Goal: Task Accomplishment & Management: Use online tool/utility

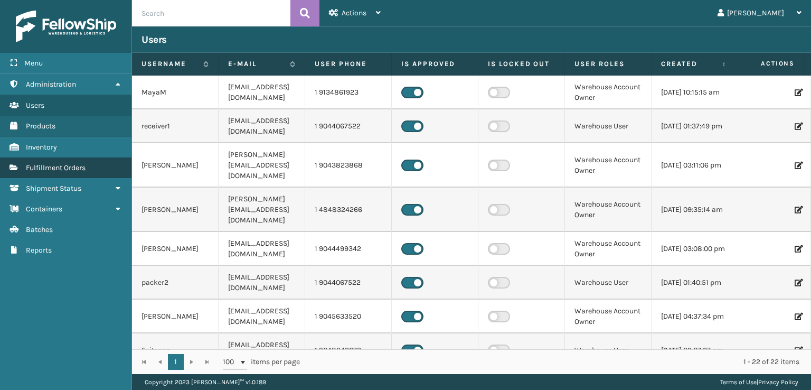
click at [60, 167] on span "Fulfillment Orders" at bounding box center [56, 167] width 60 height 9
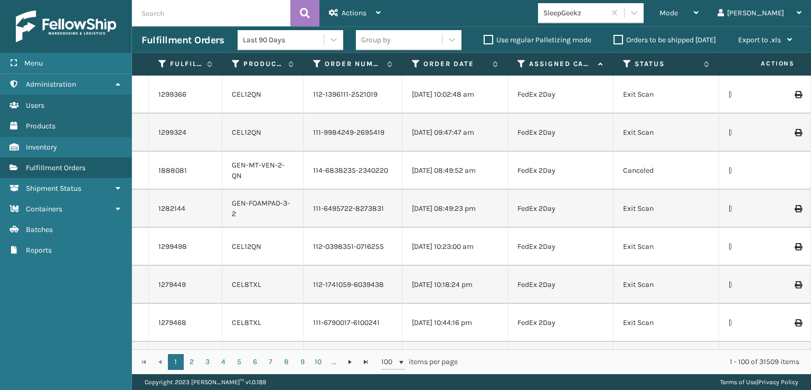
click at [644, 23] on div "SleepGeekz" at bounding box center [591, 13] width 106 height 20
click at [699, 8] on div "Mode" at bounding box center [679, 13] width 39 height 26
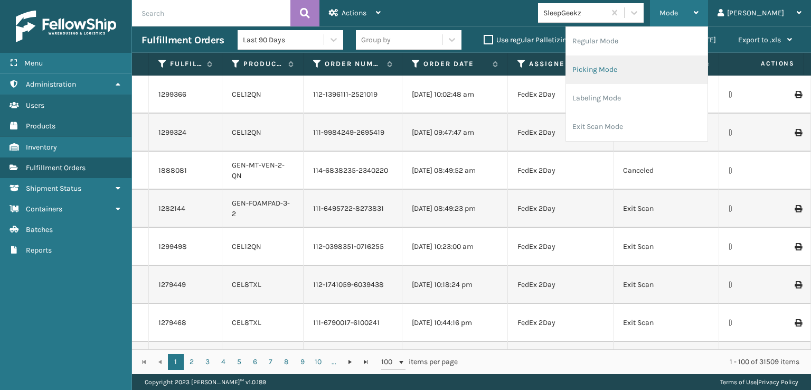
click at [642, 68] on li "Picking Mode" at bounding box center [637, 69] width 142 height 29
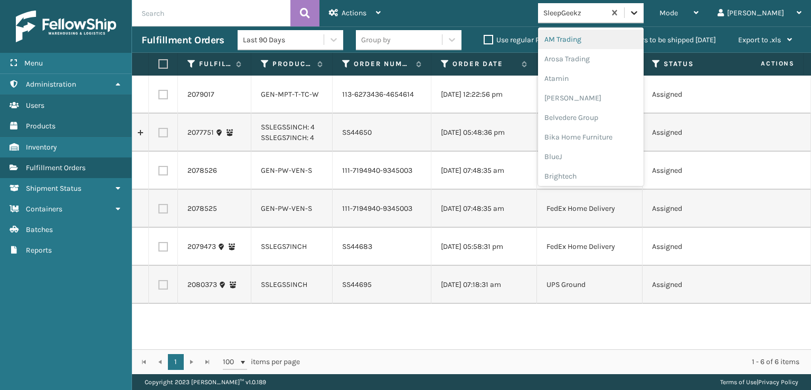
click at [644, 16] on div at bounding box center [634, 12] width 19 height 19
click at [612, 135] on div "FoamTex" at bounding box center [591, 135] width 106 height 20
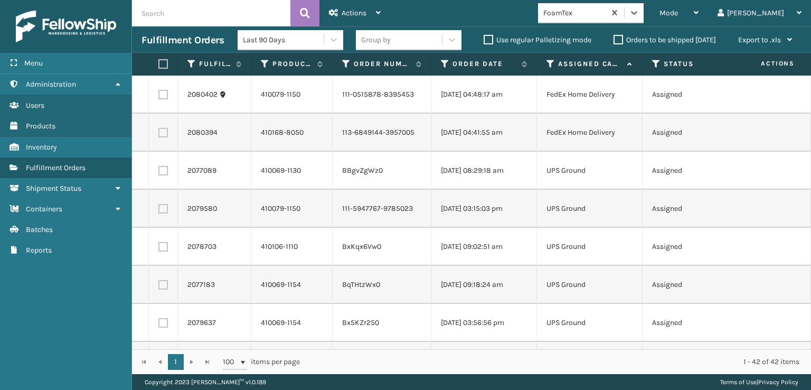
click at [165, 61] on label at bounding box center [161, 64] width 6 height 10
click at [159, 61] on input "checkbox" at bounding box center [158, 64] width 1 height 7
checkbox input "true"
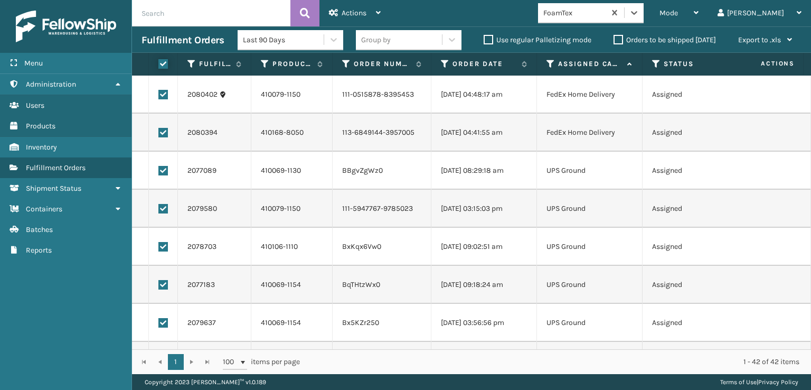
checkbox input "true"
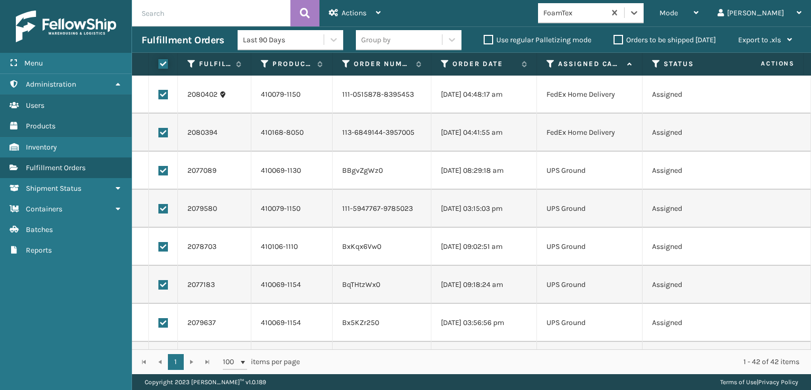
checkbox input "true"
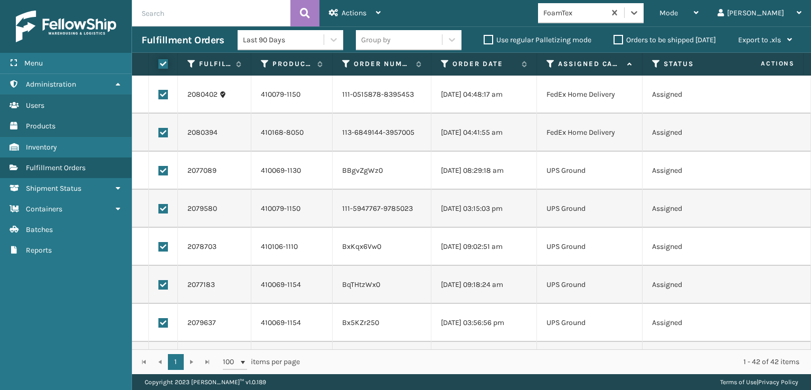
checkbox input "true"
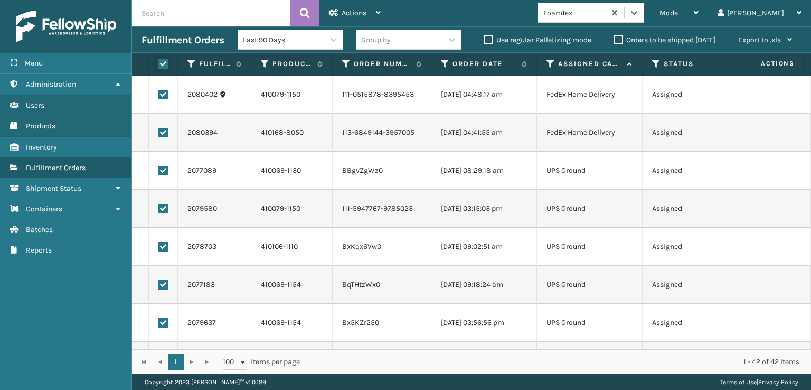
checkbox input "true"
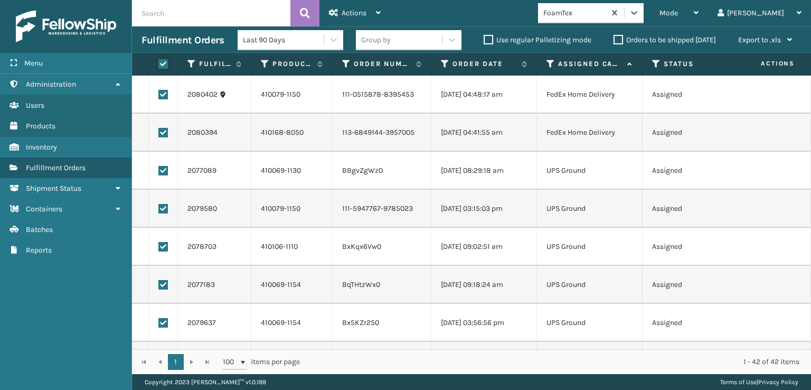
checkbox input "true"
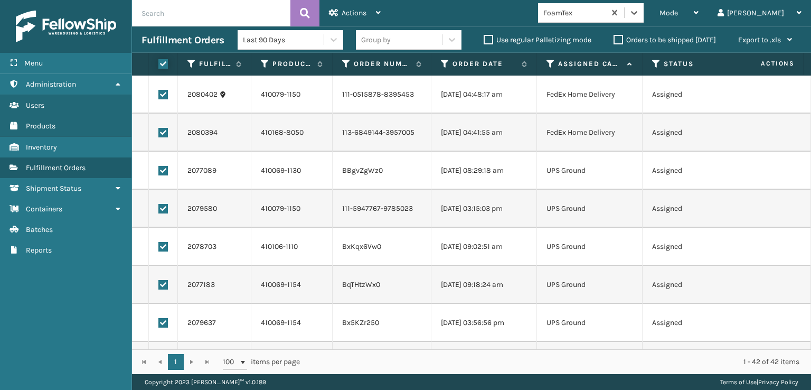
checkbox input "true"
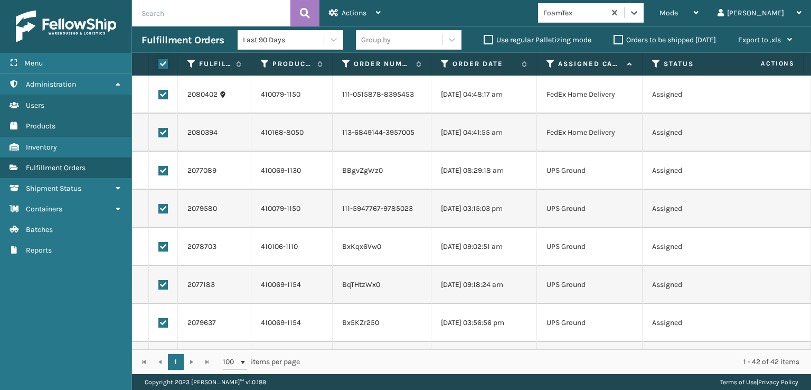
checkbox input "true"
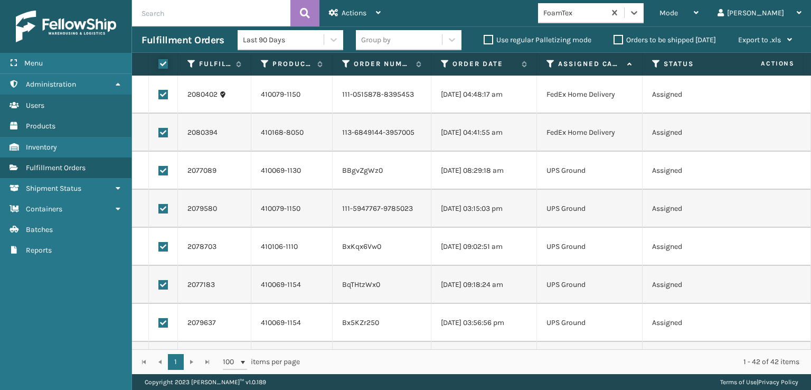
checkbox input "true"
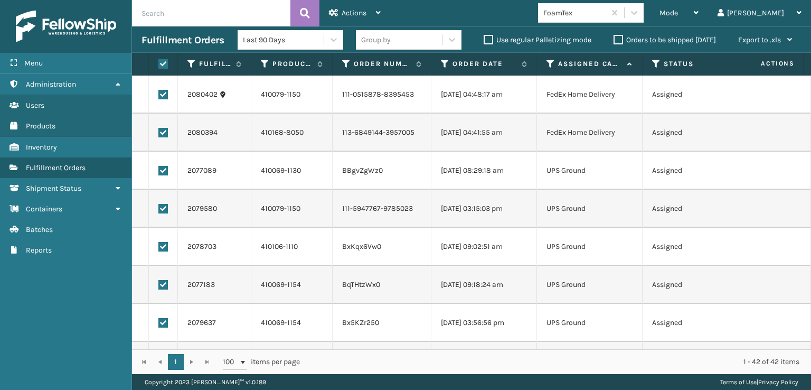
click at [162, 97] on label at bounding box center [163, 95] width 10 height 10
click at [159, 97] on input "checkbox" at bounding box center [158, 93] width 1 height 7
checkbox input "false"
click at [163, 134] on label at bounding box center [163, 133] width 10 height 10
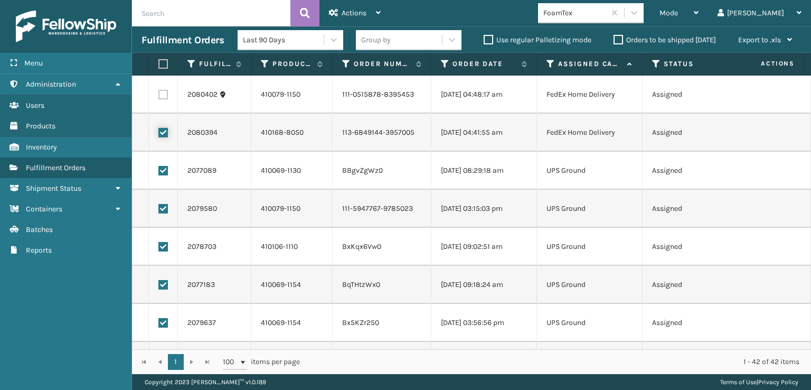
click at [159, 134] on input "checkbox" at bounding box center [158, 131] width 1 height 7
checkbox input "false"
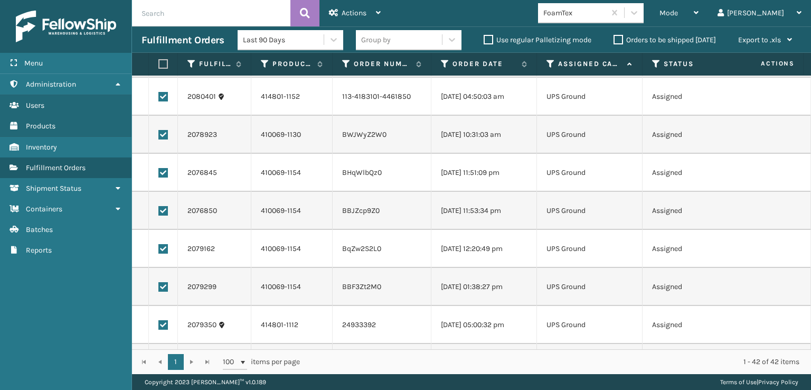
scroll to position [1331, 0]
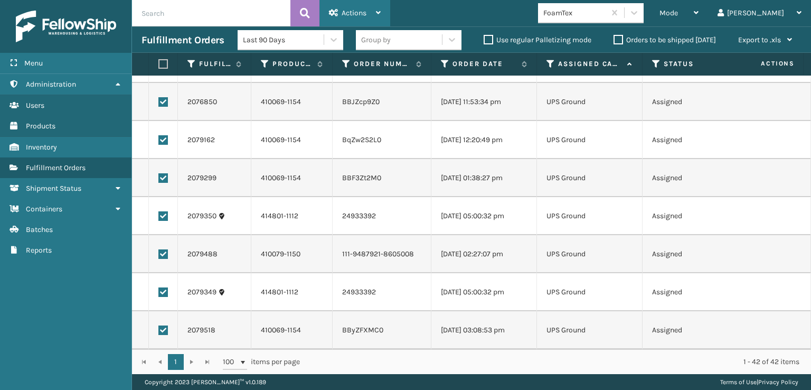
click at [374, 16] on div "Actions" at bounding box center [355, 13] width 52 height 26
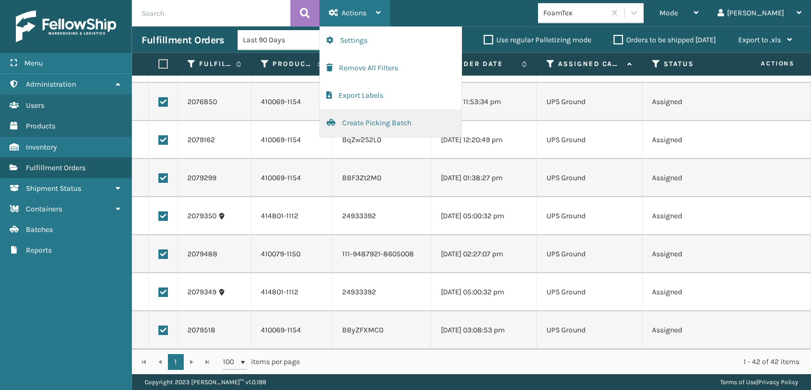
click at [374, 121] on button "Create Picking Batch" at bounding box center [391, 122] width 142 height 27
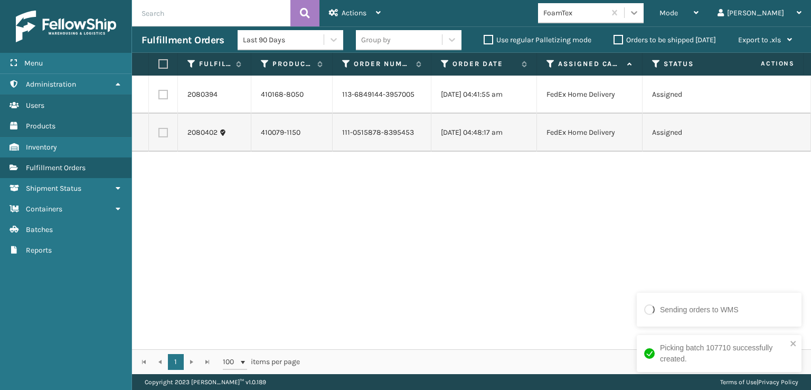
click at [640, 15] on icon at bounding box center [634, 12] width 11 height 11
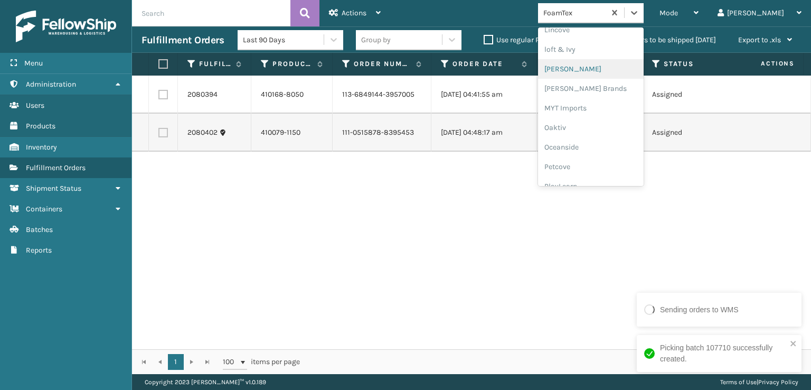
scroll to position [440, 0]
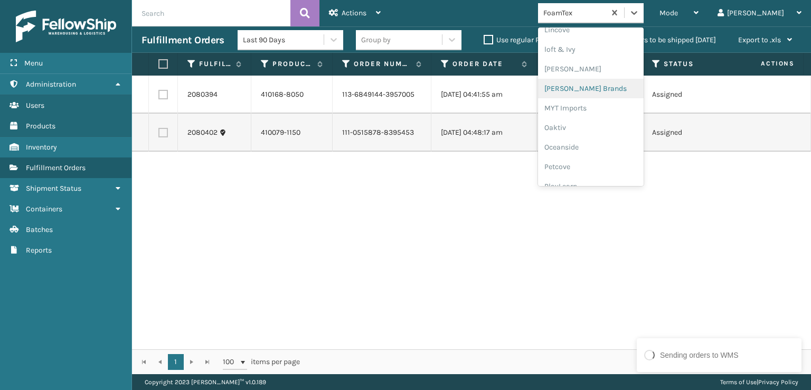
click at [614, 88] on div "Milliard Brands" at bounding box center [591, 89] width 106 height 20
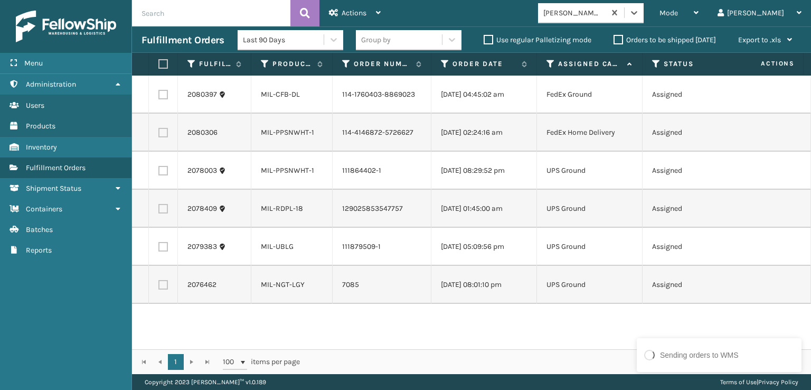
click at [162, 167] on label at bounding box center [163, 171] width 10 height 10
click at [159, 167] on input "checkbox" at bounding box center [158, 169] width 1 height 7
checkbox input "true"
click at [163, 218] on td at bounding box center [163, 209] width 29 height 38
click at [162, 210] on label at bounding box center [163, 209] width 10 height 10
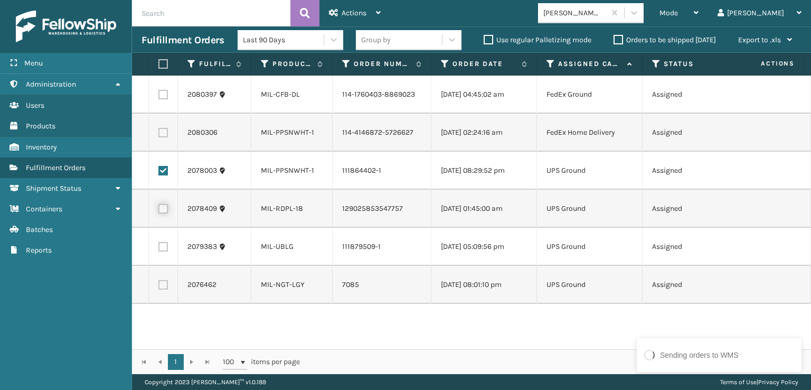
click at [159, 210] on input "checkbox" at bounding box center [158, 207] width 1 height 7
checkbox input "true"
click at [162, 247] on label at bounding box center [163, 247] width 10 height 10
click at [159, 247] on input "checkbox" at bounding box center [158, 245] width 1 height 7
checkbox input "true"
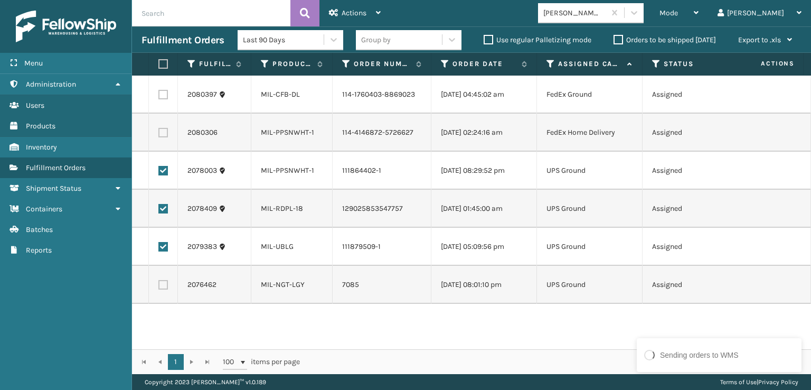
click at [162, 289] on label at bounding box center [163, 285] width 10 height 10
click at [159, 287] on input "checkbox" at bounding box center [158, 283] width 1 height 7
checkbox input "true"
click at [374, 7] on div "Actions" at bounding box center [355, 13] width 52 height 26
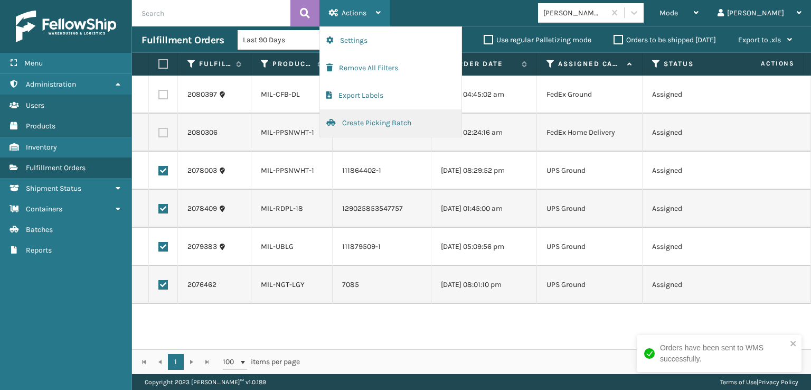
click at [385, 121] on button "Create Picking Batch" at bounding box center [391, 122] width 142 height 27
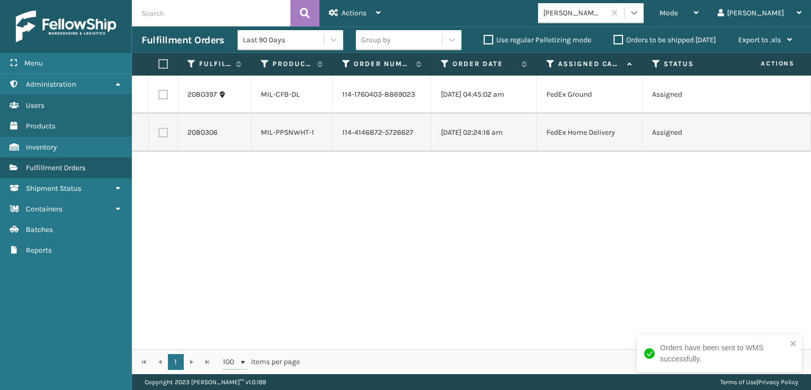
click at [640, 17] on icon at bounding box center [634, 12] width 11 height 11
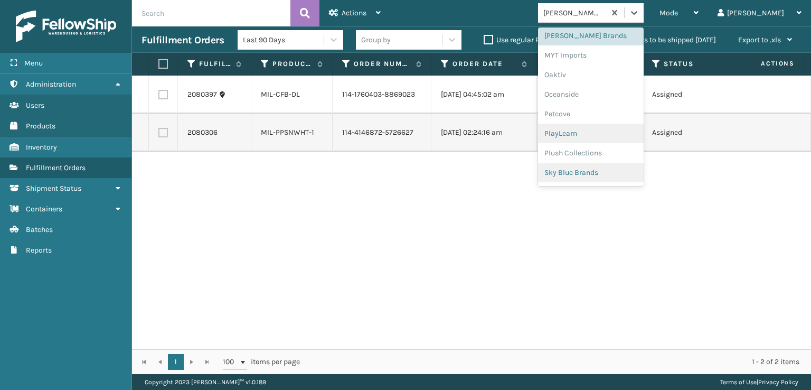
scroll to position [530, 0]
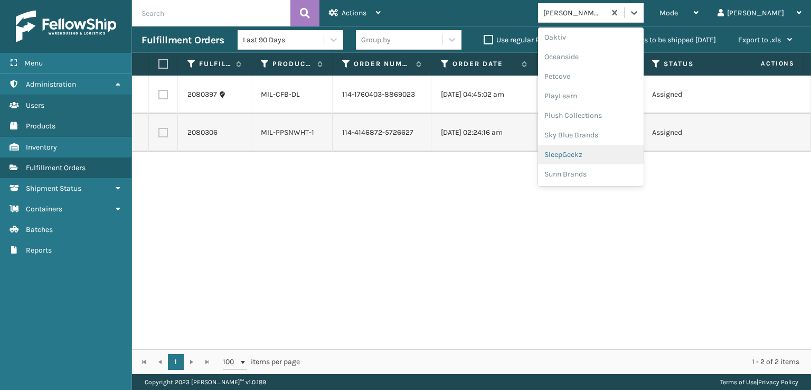
click at [621, 154] on div "SleepGeekz" at bounding box center [591, 155] width 106 height 20
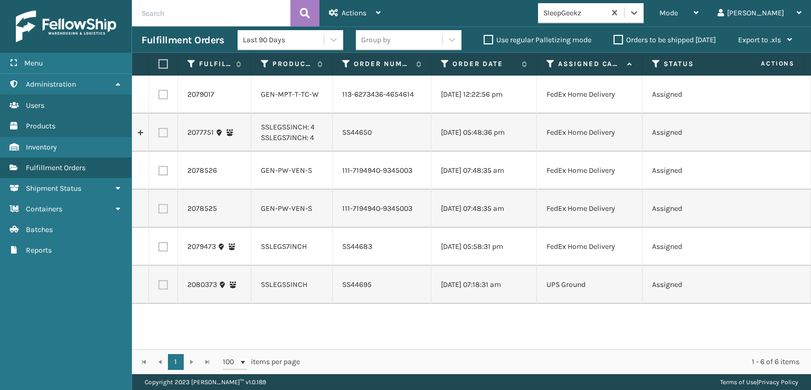
click at [161, 97] on label at bounding box center [163, 95] width 10 height 10
click at [159, 97] on input "checkbox" at bounding box center [158, 93] width 1 height 7
checkbox input "true"
click at [165, 148] on td at bounding box center [163, 133] width 29 height 38
click at [165, 137] on label at bounding box center [163, 133] width 10 height 10
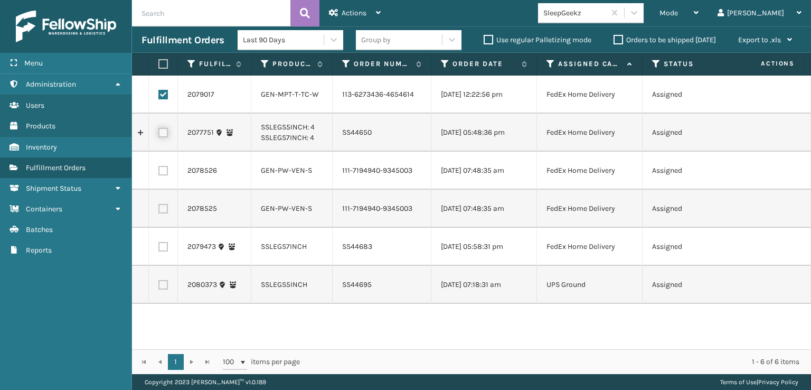
click at [159, 135] on input "checkbox" at bounding box center [158, 131] width 1 height 7
checkbox input "true"
click at [165, 175] on label at bounding box center [163, 171] width 10 height 10
click at [159, 173] on input "checkbox" at bounding box center [158, 169] width 1 height 7
checkbox input "true"
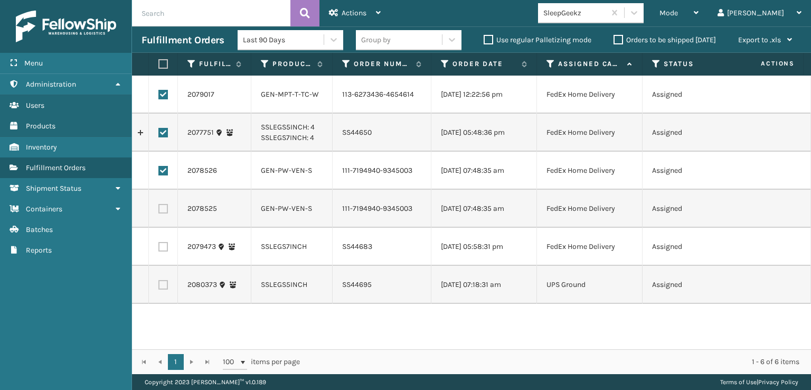
click at [163, 213] on label at bounding box center [163, 209] width 10 height 10
click at [159, 211] on input "checkbox" at bounding box center [158, 207] width 1 height 7
checkbox input "true"
click at [164, 251] on label at bounding box center [163, 247] width 10 height 10
click at [159, 249] on input "checkbox" at bounding box center [158, 245] width 1 height 7
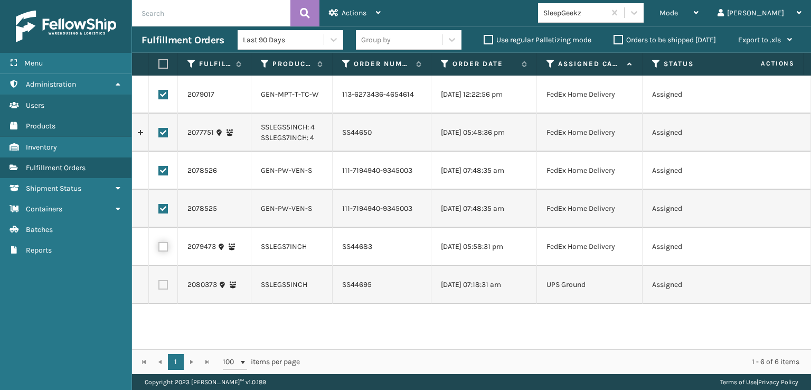
checkbox input "true"
click at [384, 8] on div "Actions Settings Remove All Filters Export Labels Create Picking Batch" at bounding box center [355, 13] width 71 height 26
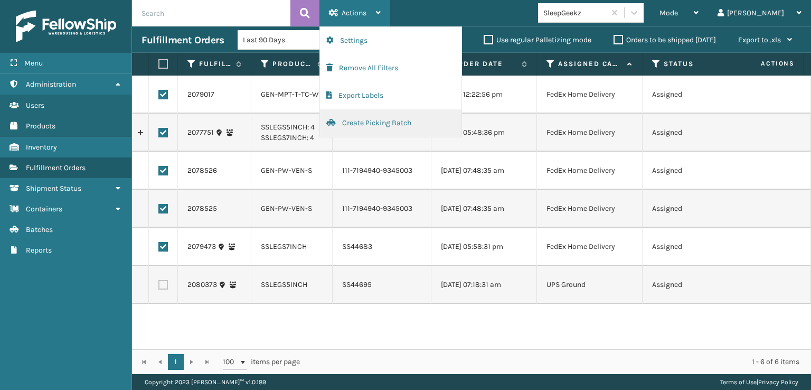
click at [367, 123] on button "Create Picking Batch" at bounding box center [391, 122] width 142 height 27
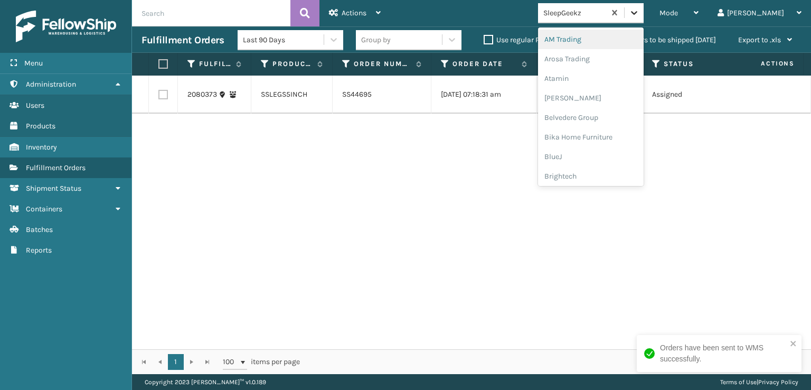
click at [644, 14] on div at bounding box center [634, 12] width 19 height 19
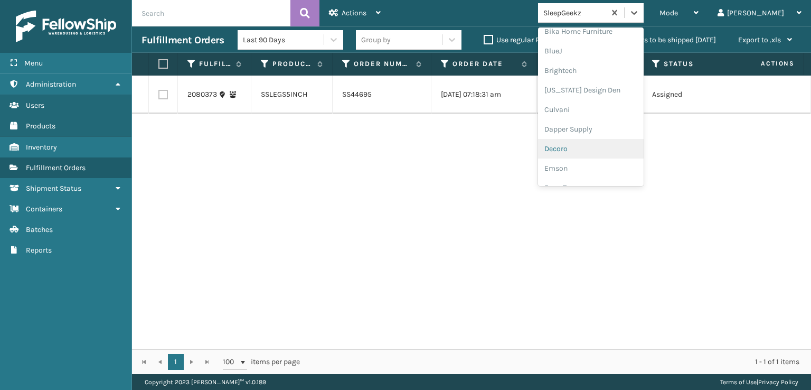
scroll to position [158, 0]
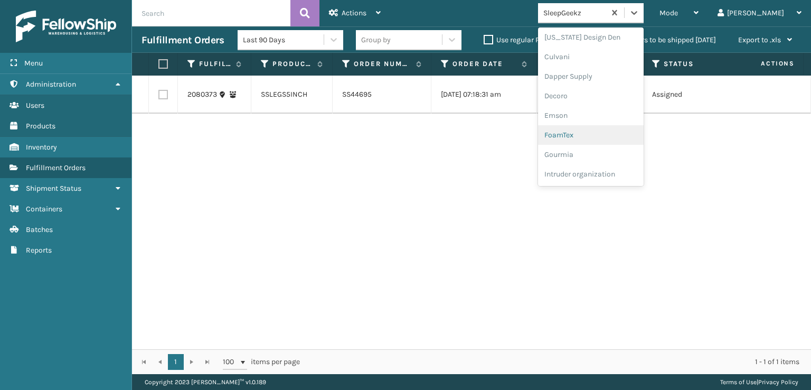
click at [613, 133] on div "FoamTex" at bounding box center [591, 135] width 106 height 20
